Goal: Find specific page/section: Find specific page/section

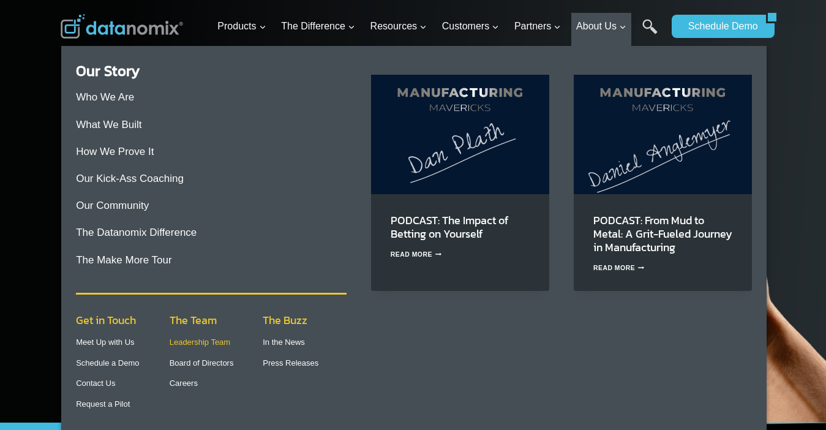
click at [223, 344] on link "Leadership Team" at bounding box center [200, 341] width 61 height 9
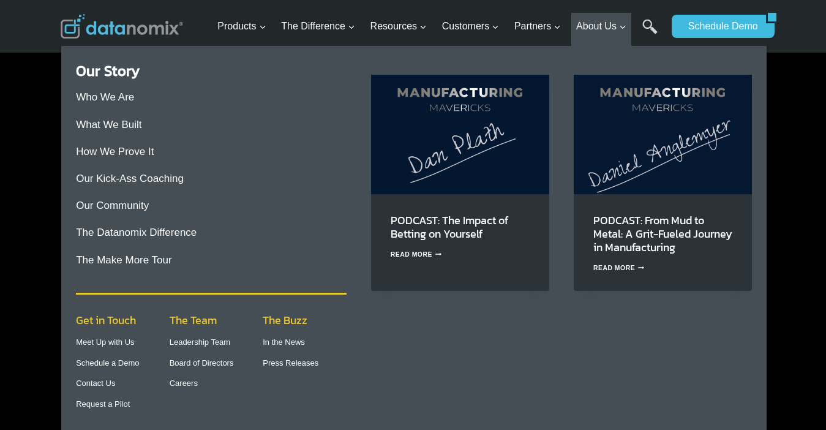
scroll to position [1565, 0]
click at [219, 345] on link "Leadership Team" at bounding box center [200, 341] width 61 height 9
click at [218, 339] on link "Leadership Team" at bounding box center [200, 341] width 61 height 9
click at [218, 342] on link "Leadership Team" at bounding box center [200, 341] width 61 height 9
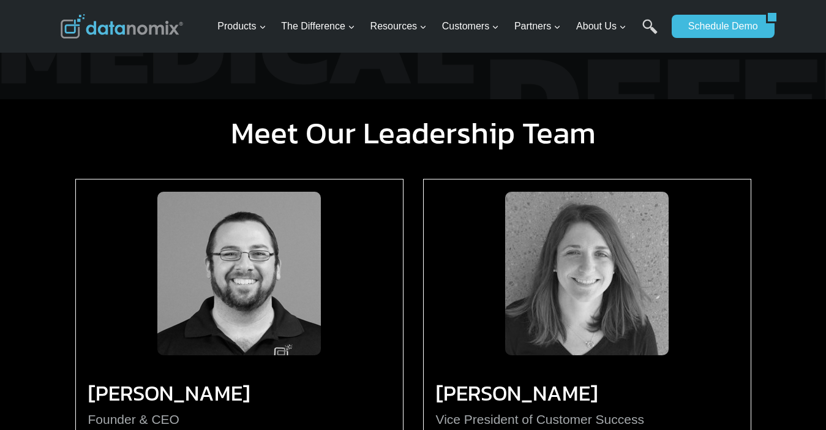
scroll to position [1224, 0]
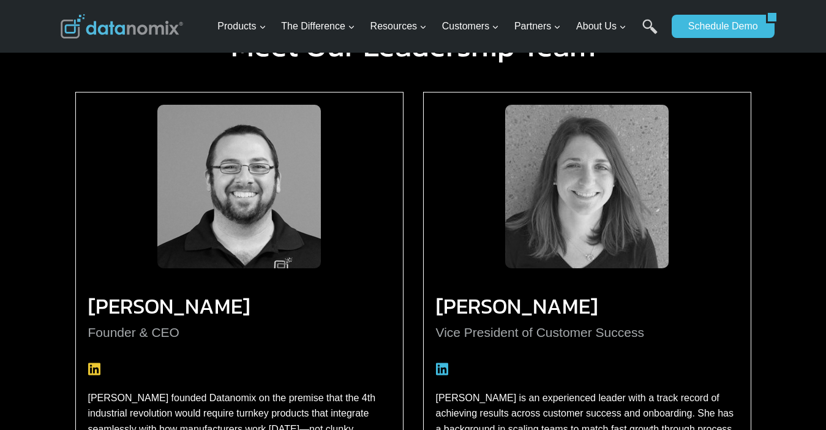
click at [96, 376] on icon at bounding box center [94, 369] width 12 height 14
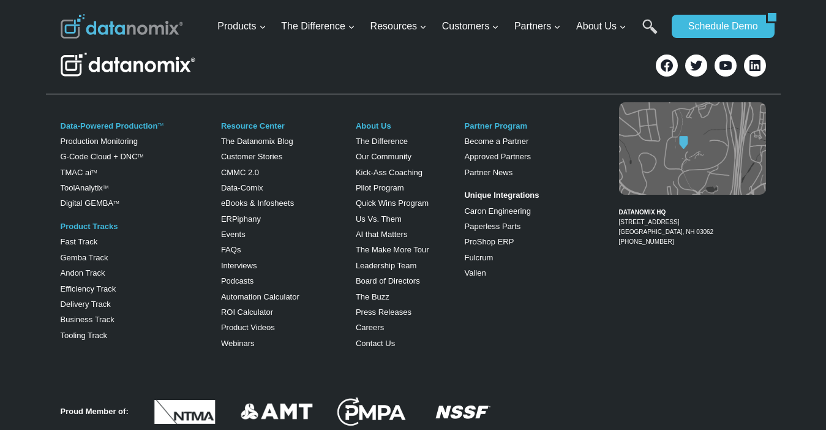
scroll to position [2663, 0]
